Goal: Information Seeking & Learning: Understand process/instructions

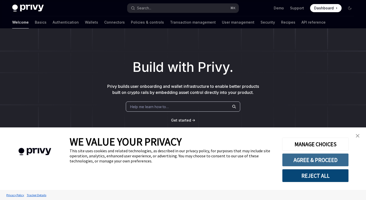
click at [325, 163] on button "AGREE & PROCEED" at bounding box center [315, 160] width 67 height 13
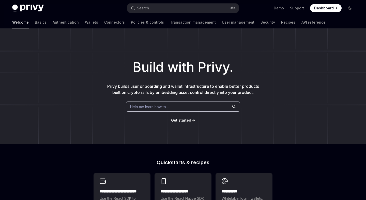
type textarea "*"
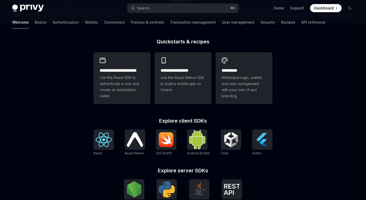
scroll to position [122, 0]
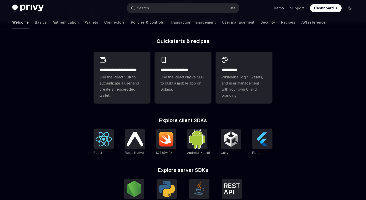
click at [281, 9] on link "Demo" at bounding box center [279, 8] width 10 height 5
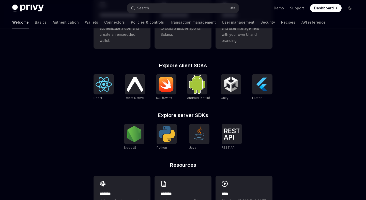
scroll to position [172, 0]
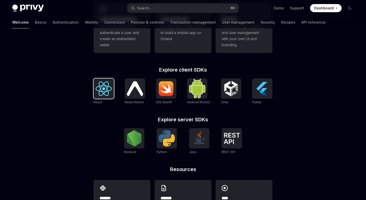
click at [104, 95] on img at bounding box center [104, 89] width 16 height 15
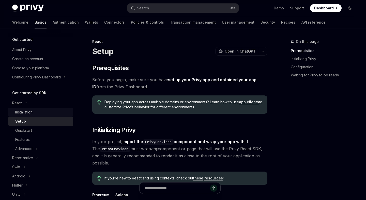
click at [26, 112] on div "Installation" at bounding box center [23, 112] width 17 height 6
type textarea "*"
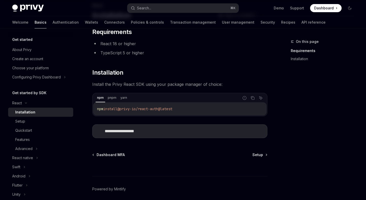
scroll to position [56, 0]
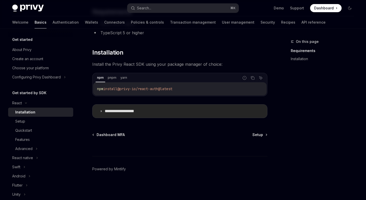
click at [121, 109] on summary "**********" at bounding box center [180, 111] width 175 height 13
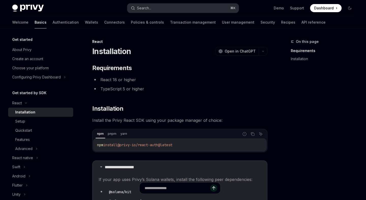
click at [195, 10] on button "Search... ⌘ K" at bounding box center [182, 8] width 111 height 9
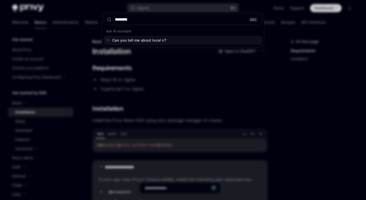
type input "*********"
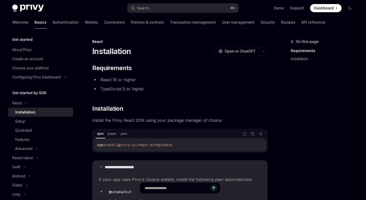
type textarea "*"
